Goal: Task Accomplishment & Management: Use online tool/utility

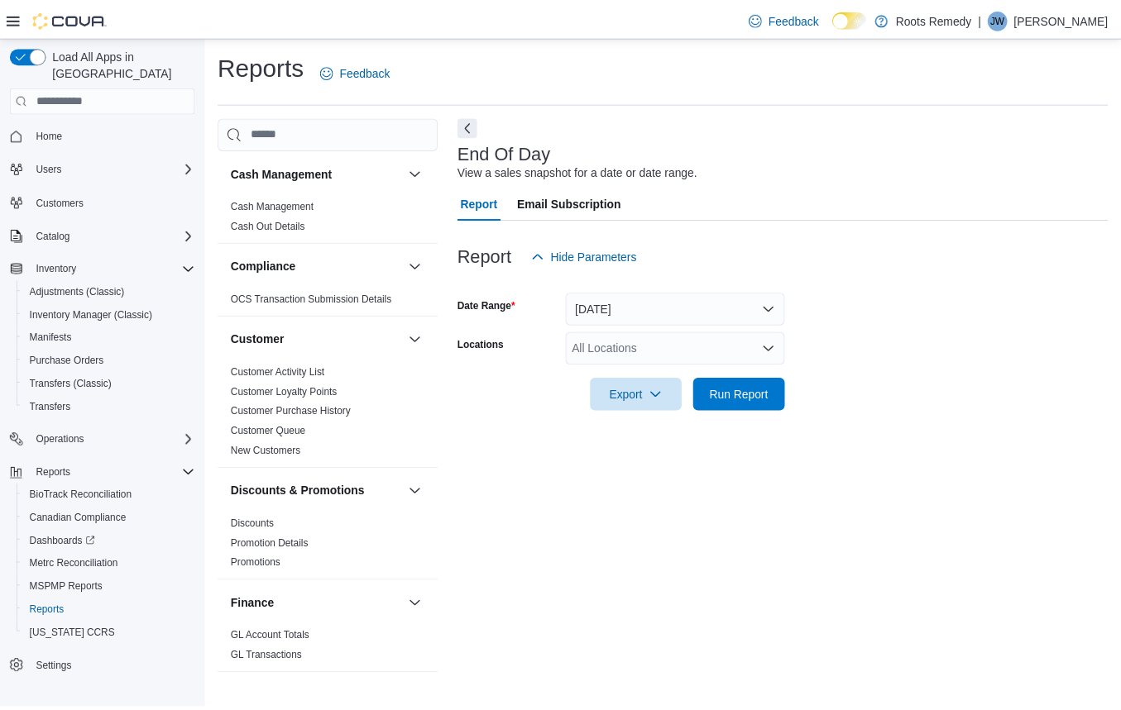
scroll to position [827, 0]
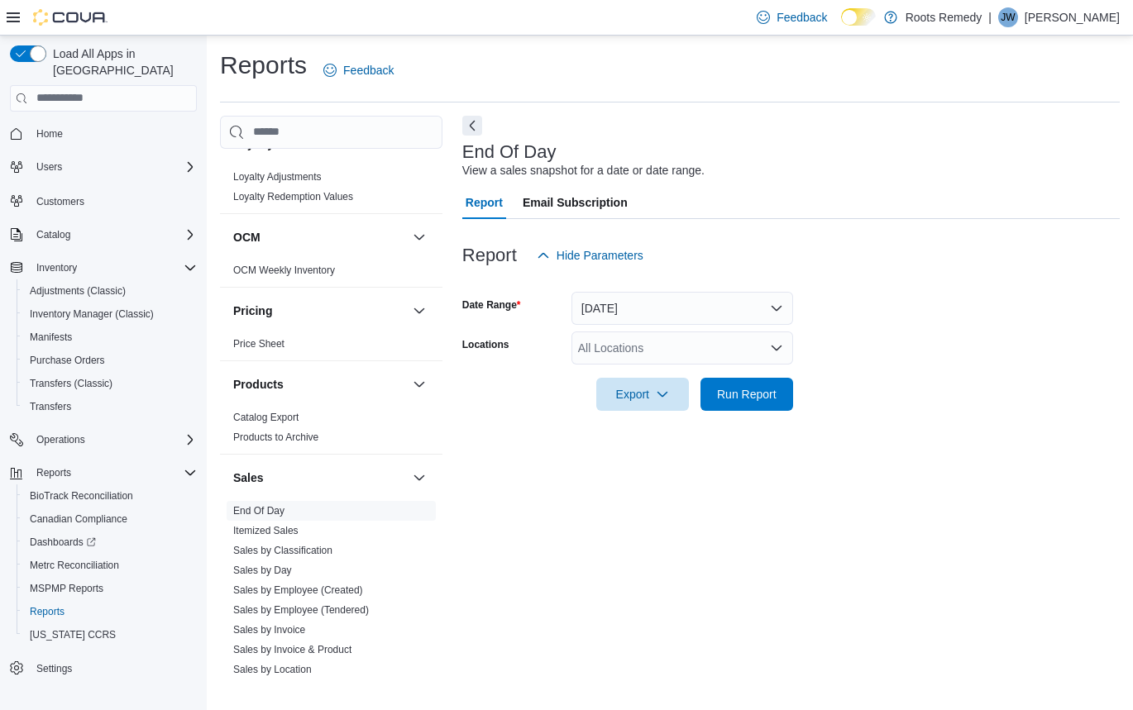
click at [786, 351] on div "All Locations" at bounding box center [682, 348] width 222 height 33
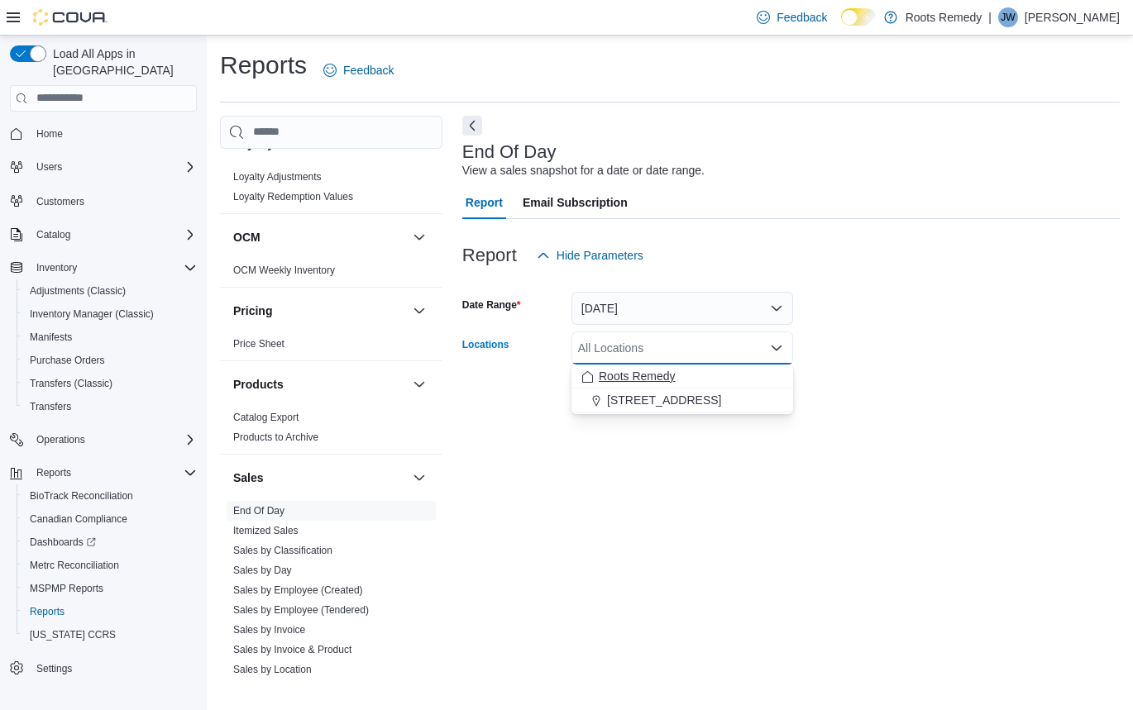
click at [659, 380] on span "Roots Remedy" at bounding box center [637, 376] width 77 height 17
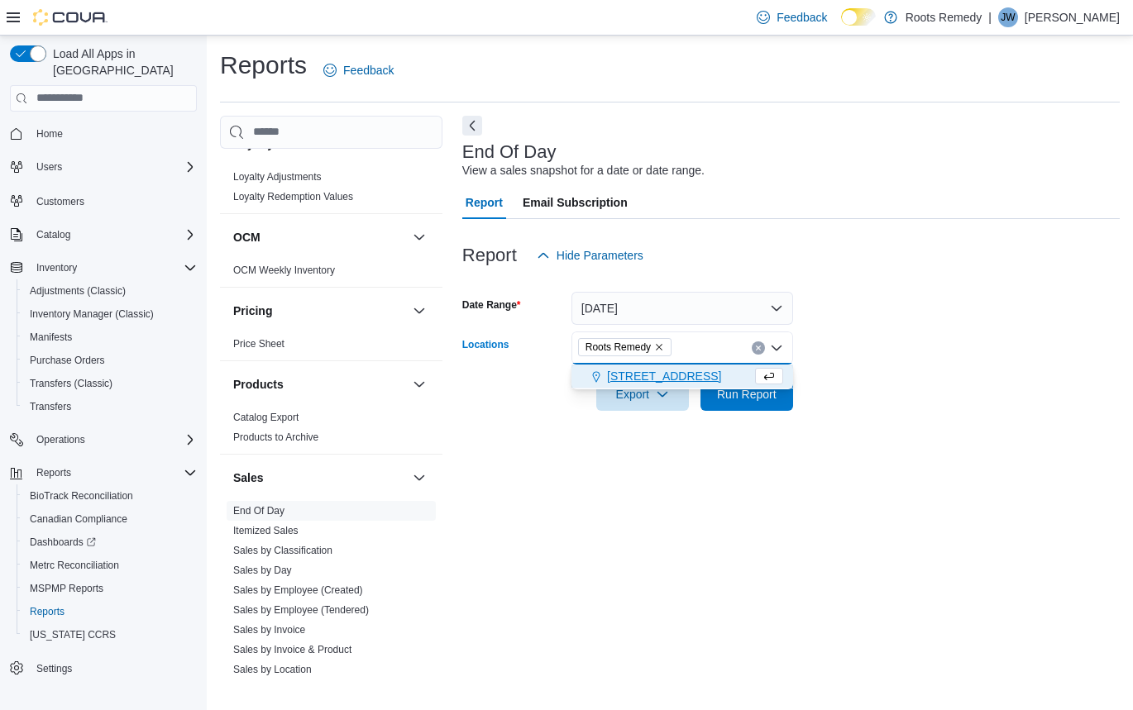
click at [779, 351] on icon "Close list of options" at bounding box center [776, 348] width 13 height 13
click at [777, 351] on icon "Open list of options" at bounding box center [776, 348] width 13 height 13
click at [641, 380] on span "[STREET_ADDRESS]" at bounding box center [664, 376] width 114 height 17
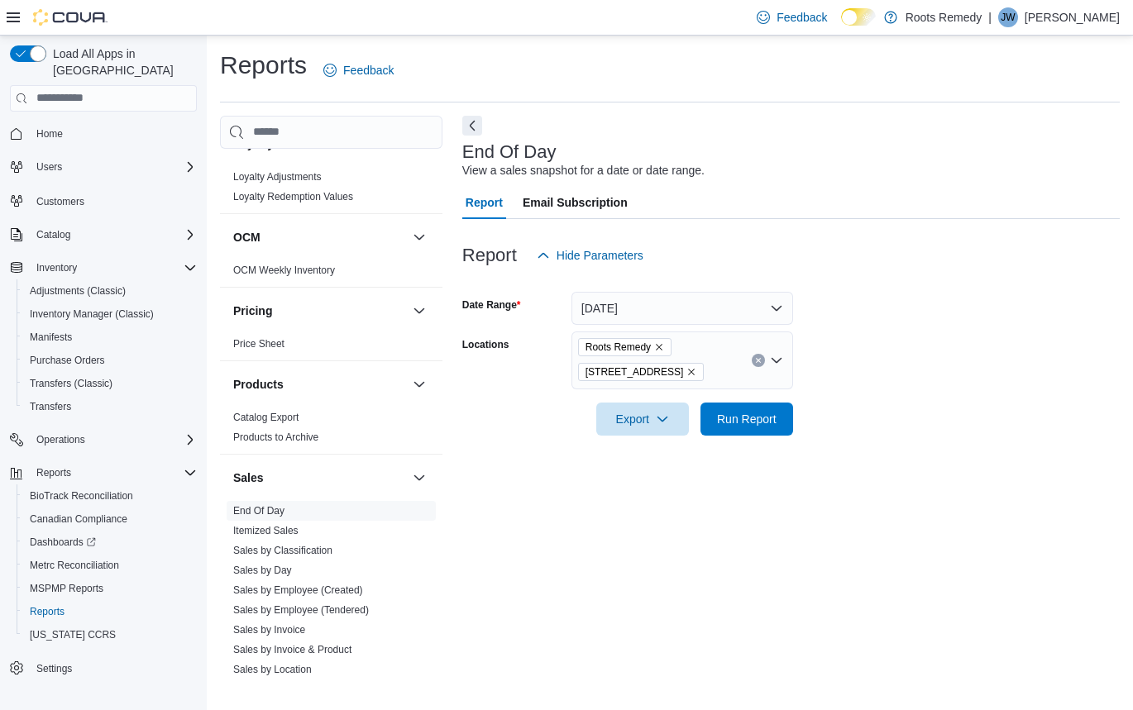
click at [852, 339] on form "Date Range Today Locations Roots Remedy 4300 N State St Export Run Report" at bounding box center [790, 354] width 657 height 164
click at [751, 418] on span "Run Report" at bounding box center [747, 418] width 60 height 17
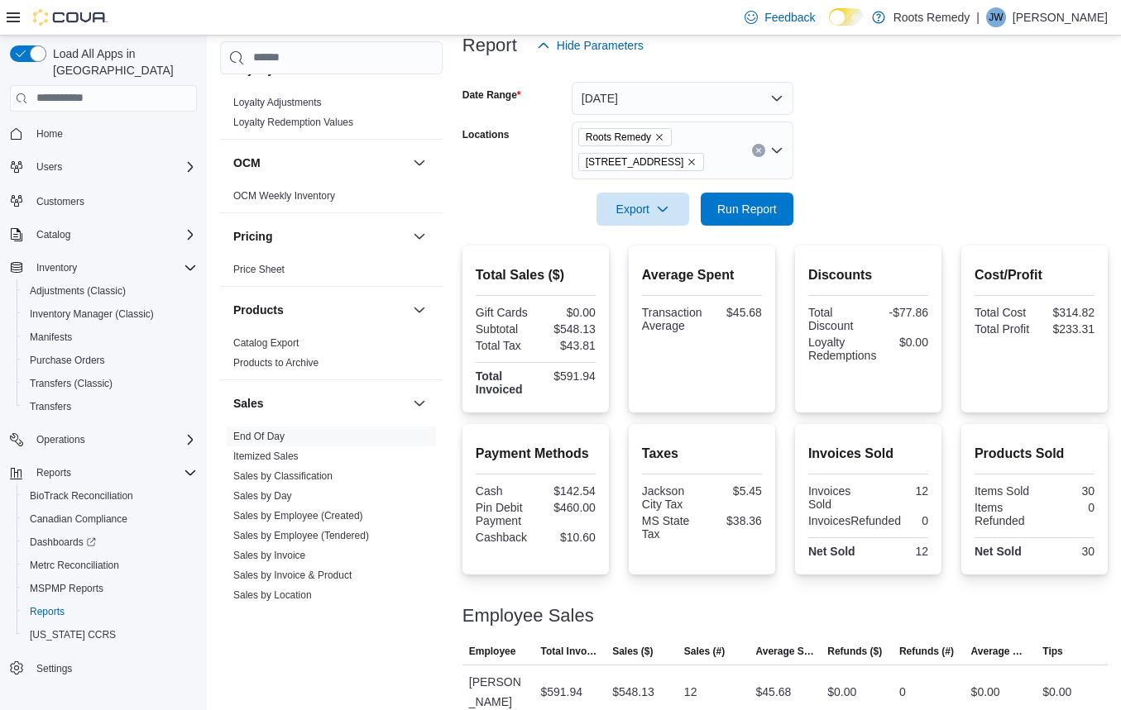
scroll to position [232, 0]
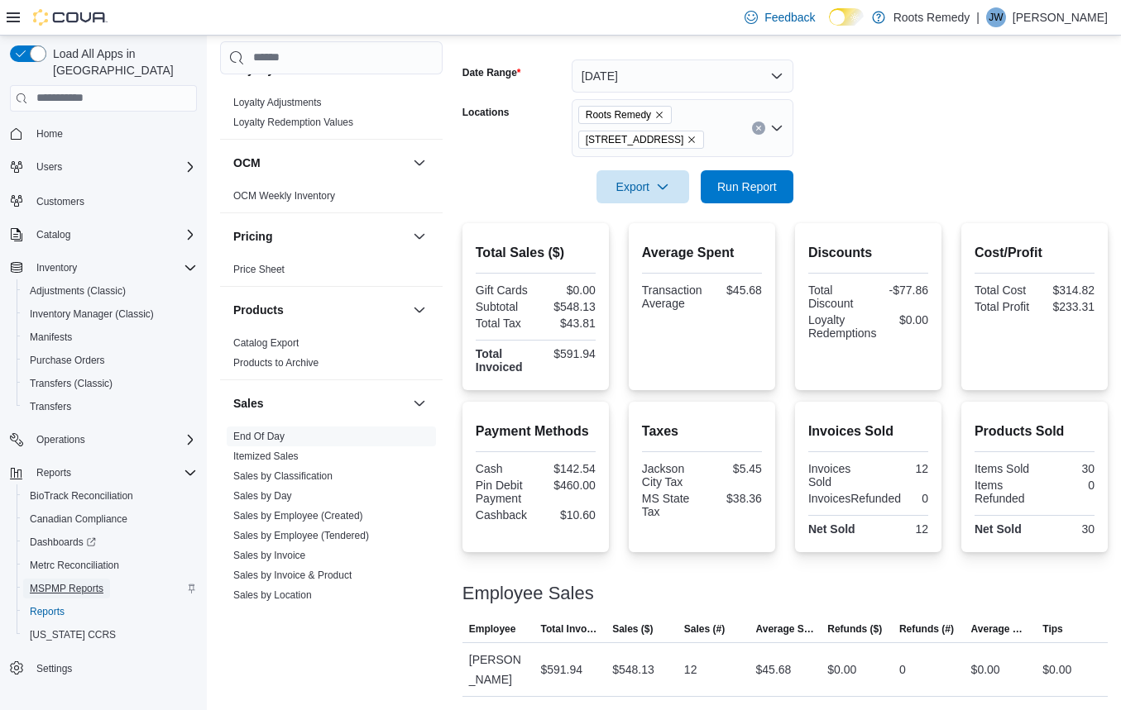
click at [78, 582] on span "MSPMP Reports" at bounding box center [67, 588] width 74 height 13
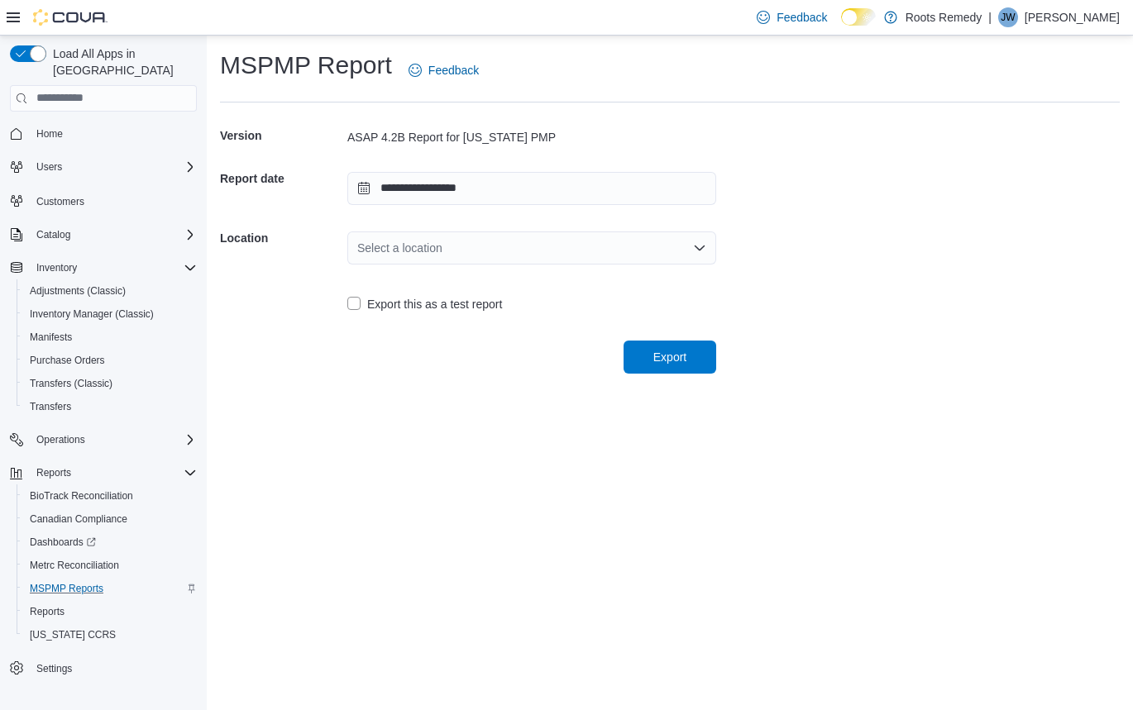
click at [701, 252] on icon "Open list of options" at bounding box center [699, 247] width 13 height 13
click at [445, 297] on span "[STREET_ADDRESS]" at bounding box center [541, 300] width 329 height 17
click at [701, 251] on icon "Open list of options" at bounding box center [699, 247] width 13 height 13
click at [456, 299] on span "[STREET_ADDRESS]" at bounding box center [541, 300] width 329 height 17
click at [671, 359] on span "Export" at bounding box center [669, 356] width 33 height 17
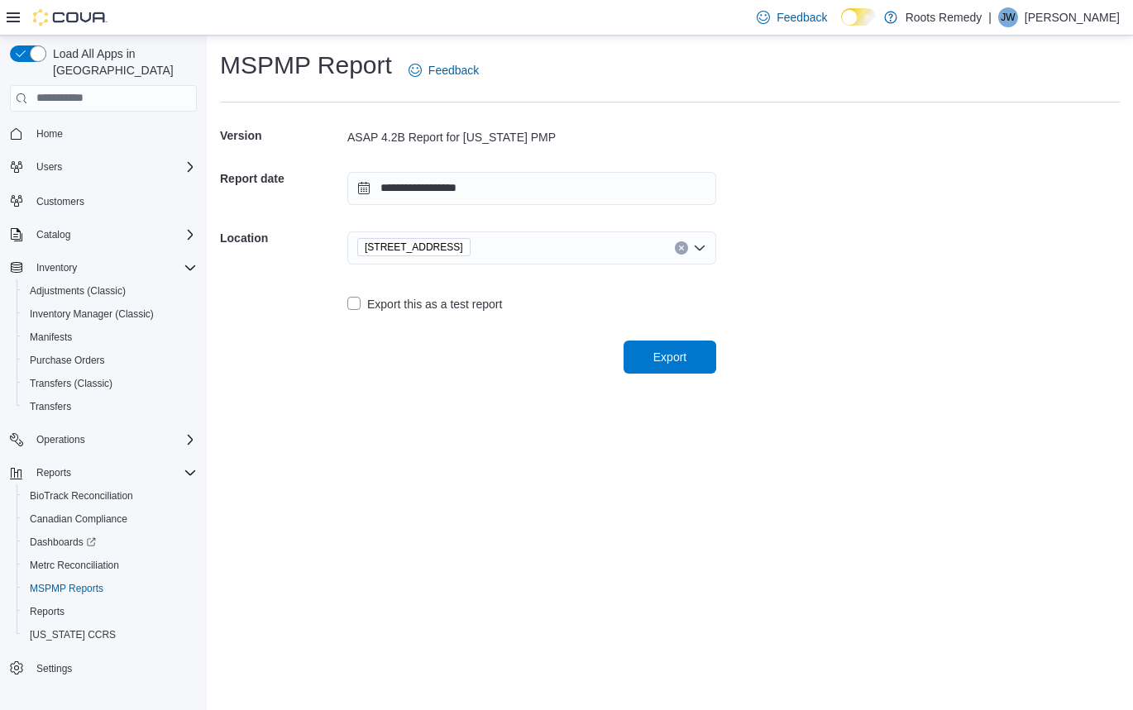
click at [638, 538] on div "**********" at bounding box center [670, 373] width 926 height 675
click at [63, 605] on span "Reports" at bounding box center [47, 611] width 35 height 13
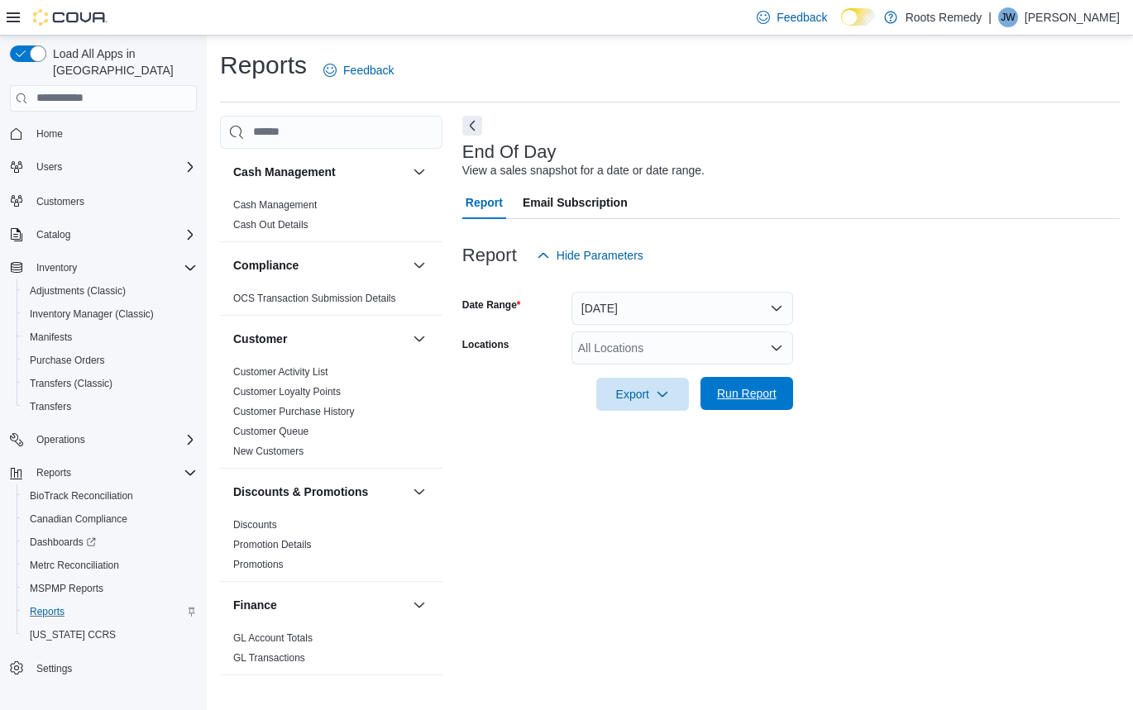
click at [745, 384] on span "Run Report" at bounding box center [746, 393] width 73 height 33
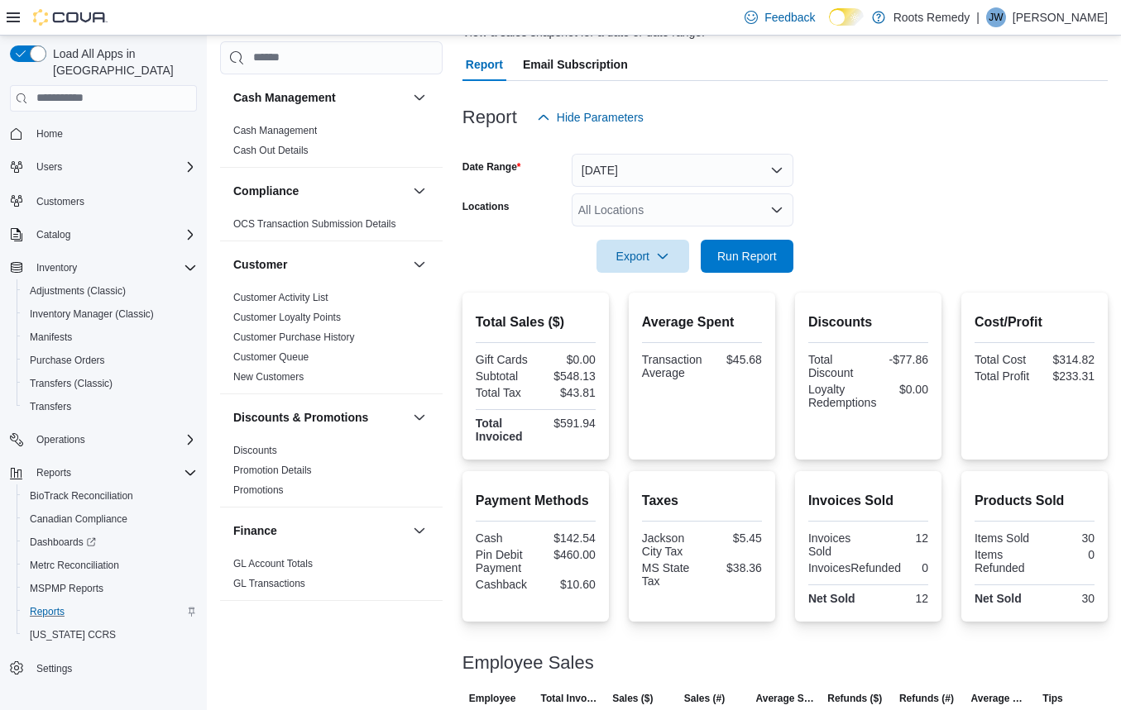
scroll to position [208, 0]
